Goal: Task Accomplishment & Management: Use online tool/utility

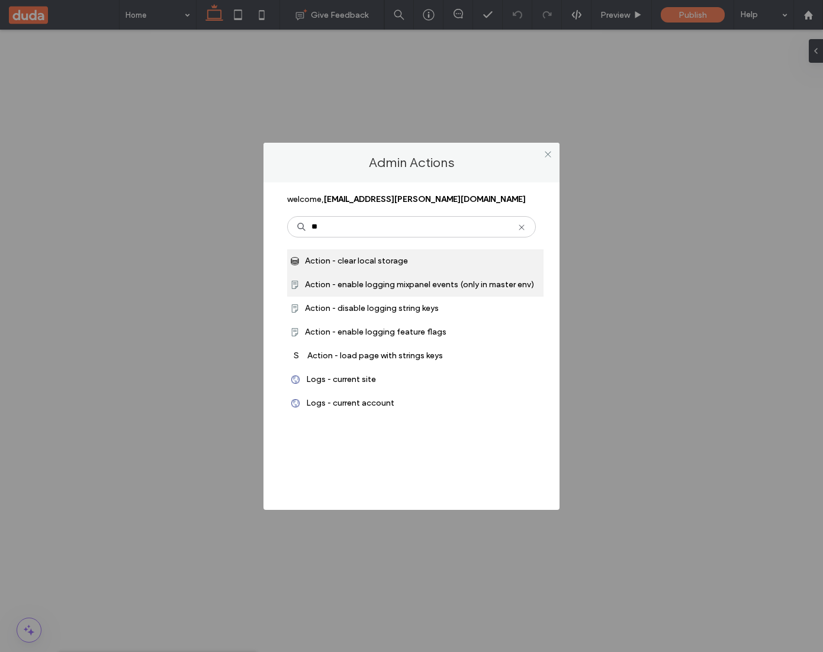
type input "**"
click at [416, 282] on span "Action - enable logging mixpanel events (only in master env)" at bounding box center [419, 284] width 229 height 10
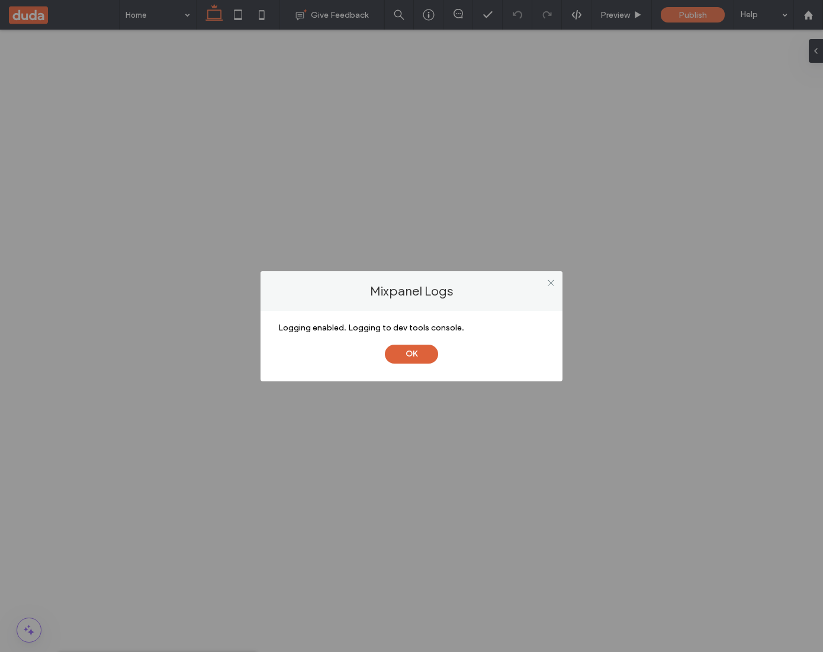
click at [420, 357] on button "OK" at bounding box center [411, 354] width 53 height 19
